Goal: Task Accomplishment & Management: Understand process/instructions

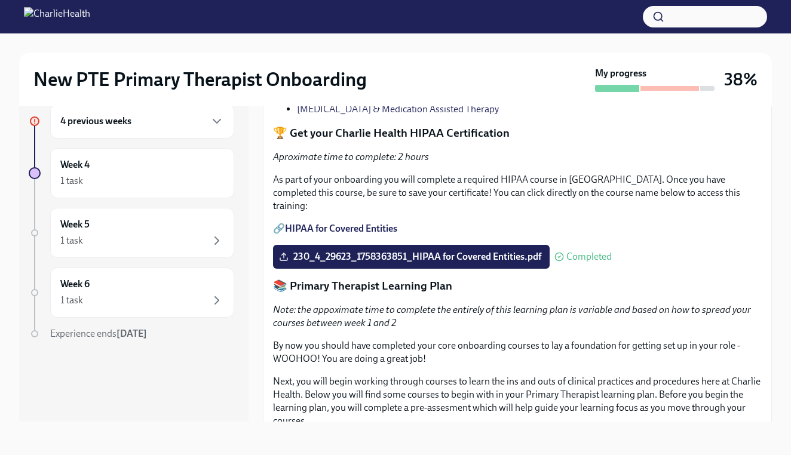
scroll to position [927, 0]
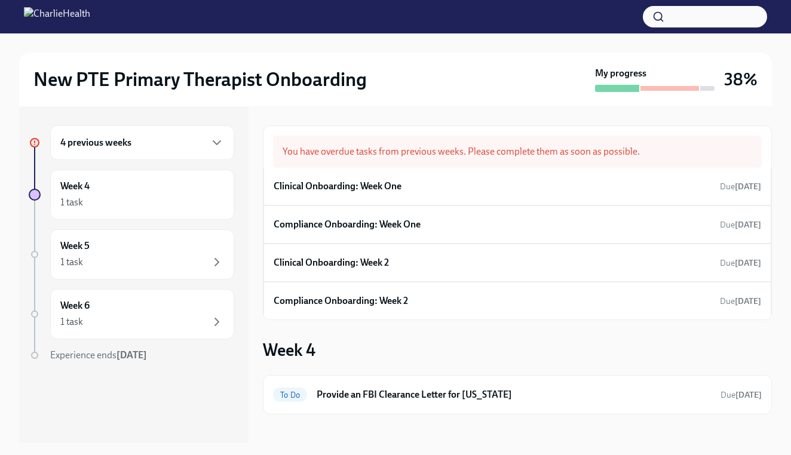
click at [133, 131] on div "4 previous weeks" at bounding box center [142, 142] width 184 height 35
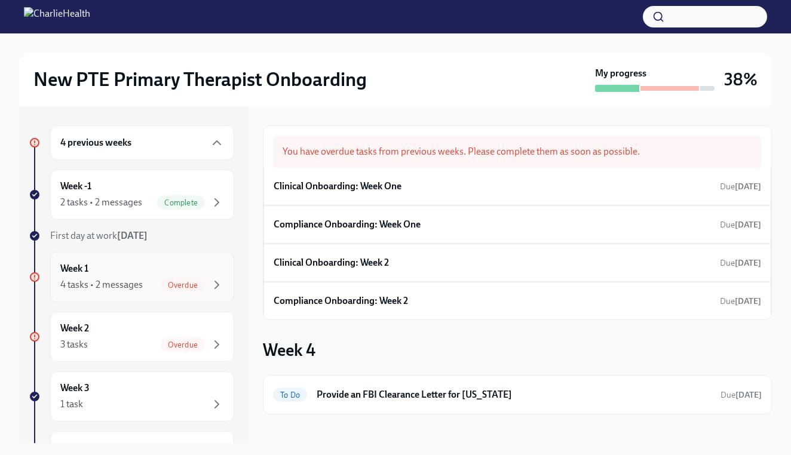
click at [151, 278] on div "4 tasks • 2 messages Overdue" at bounding box center [142, 285] width 164 height 14
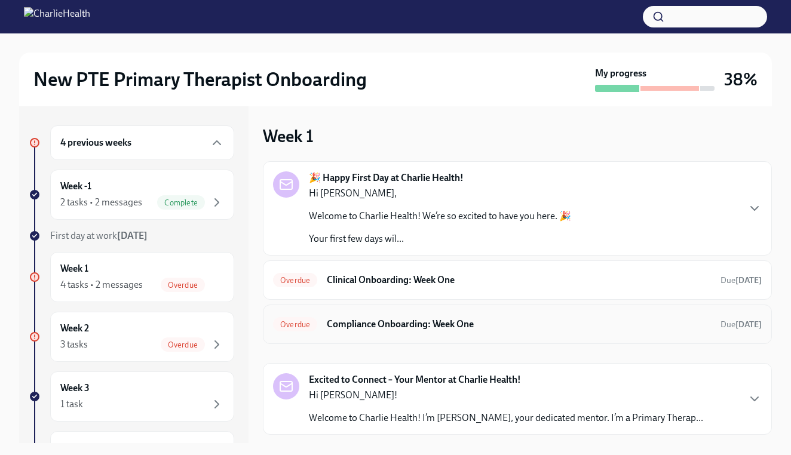
click at [345, 316] on div "Overdue Compliance Onboarding: Week One Due [DATE]" at bounding box center [517, 324] width 489 height 19
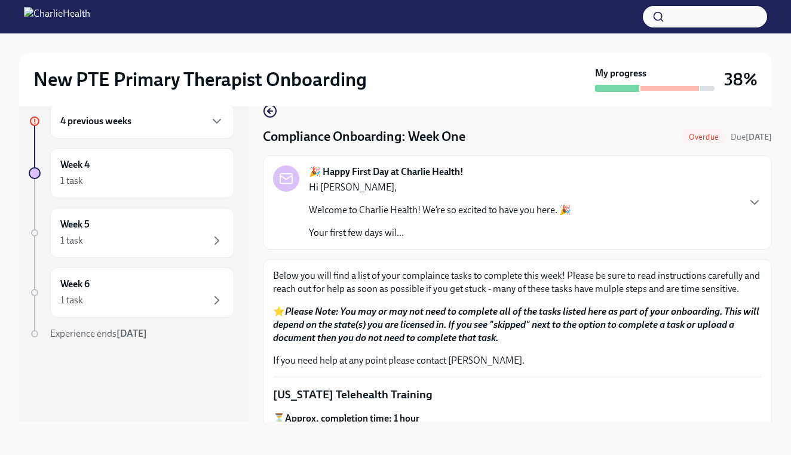
scroll to position [22, 0]
click at [424, 356] on p "If you need help at any point please contact [PERSON_NAME]." at bounding box center [517, 360] width 489 height 13
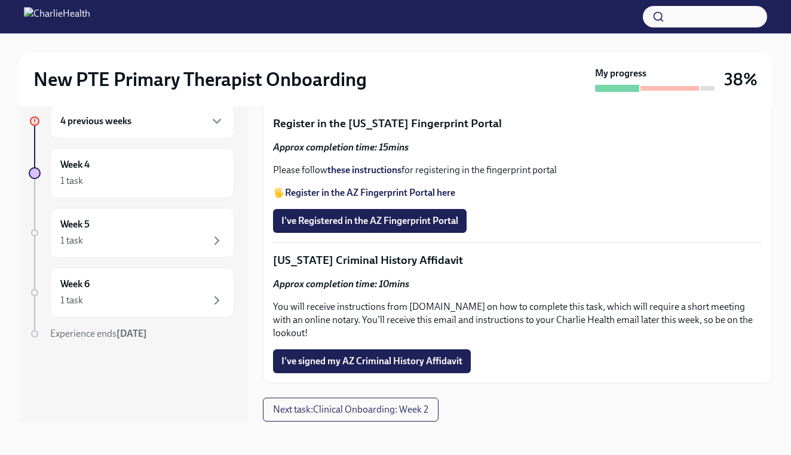
scroll to position [787, 0]
click at [444, 16] on strong "Access your CPR & First Aid training HERE" at bounding box center [373, 10] width 176 height 11
